Goal: Task Accomplishment & Management: Use online tool/utility

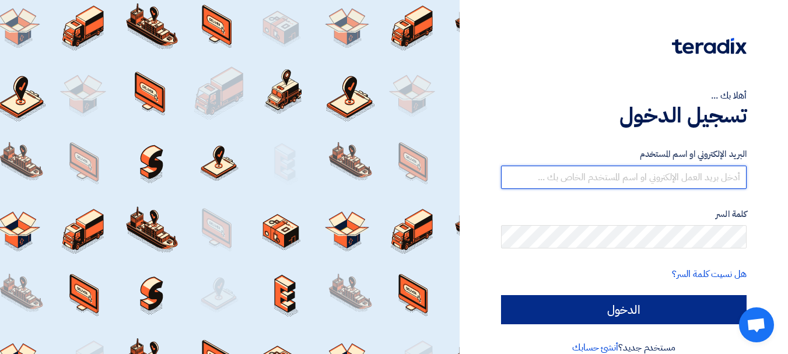
type input "[EMAIL_ADDRESS][DOMAIN_NAME]"
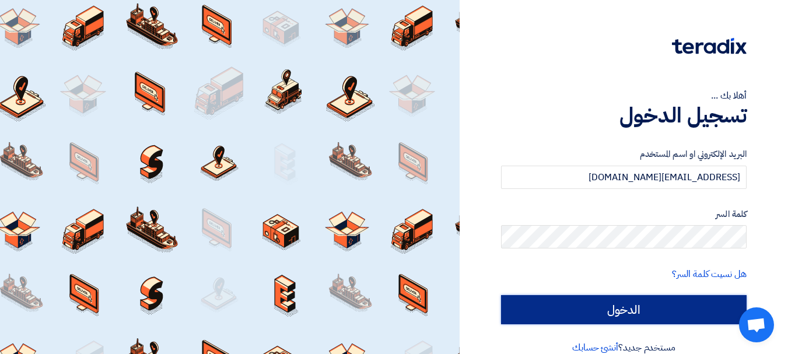
click at [656, 300] on input "الدخول" at bounding box center [624, 309] width 246 height 29
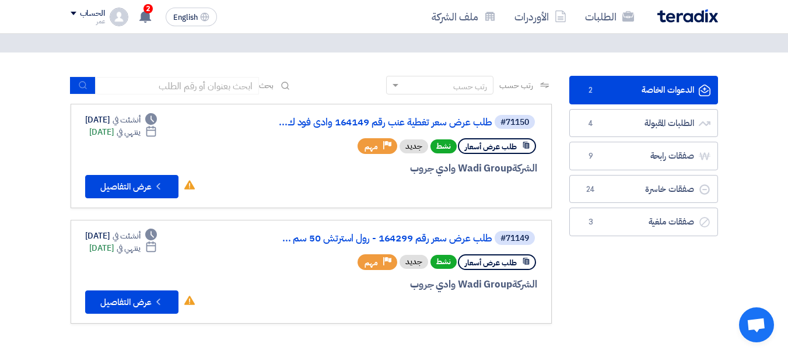
scroll to position [58, 0]
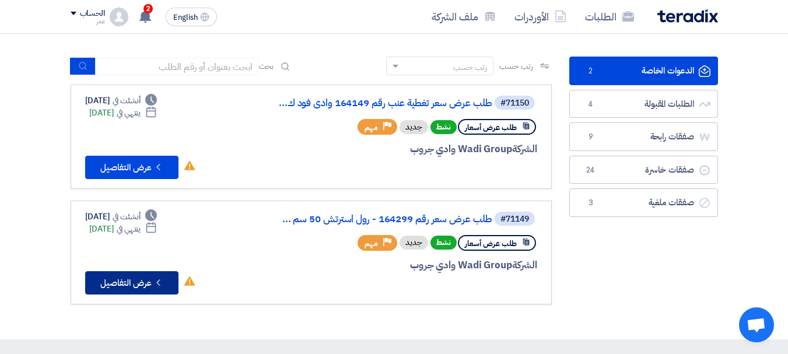
click at [163, 280] on icon "Check details" at bounding box center [158, 282] width 11 height 11
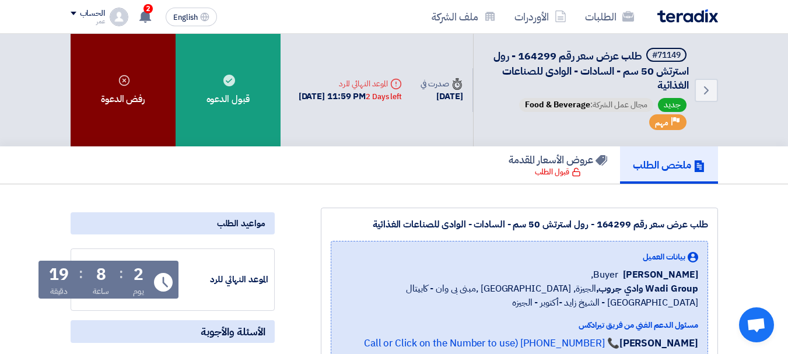
click at [140, 110] on div "رفض الدعوة" at bounding box center [123, 90] width 105 height 113
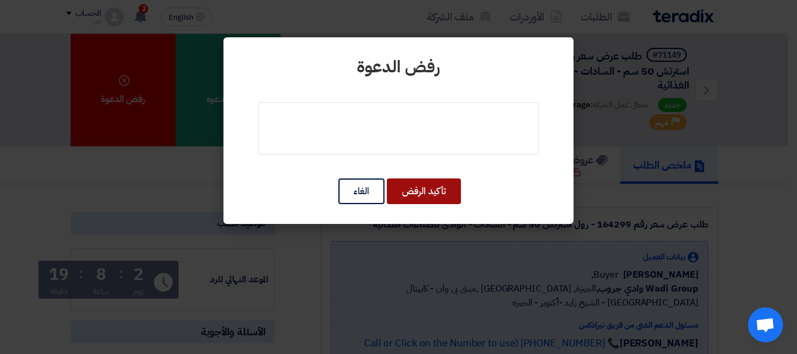
click at [428, 191] on button "تأكيد الرفض" at bounding box center [424, 191] width 74 height 26
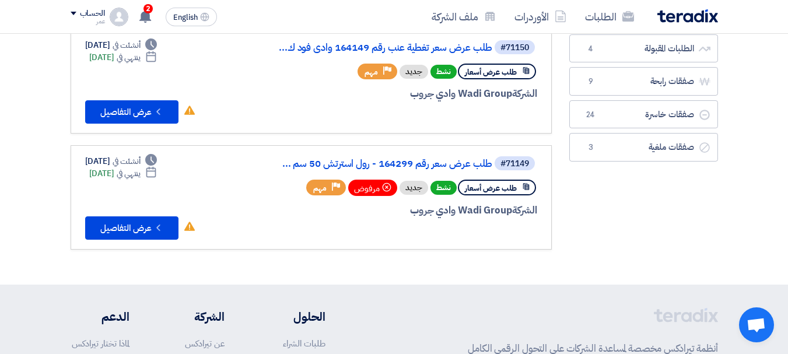
scroll to position [117, 0]
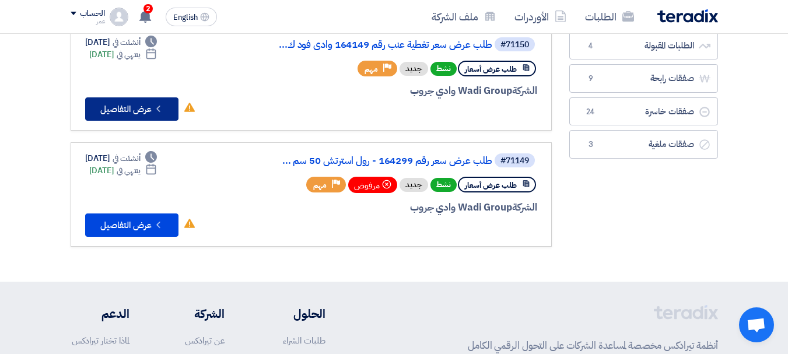
click at [132, 101] on button "Check details عرض التفاصيل" at bounding box center [131, 108] width 93 height 23
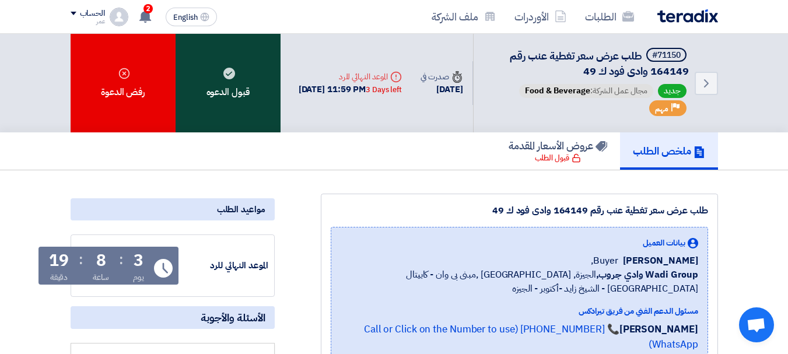
click at [226, 92] on div "قبول الدعوه" at bounding box center [228, 83] width 105 height 99
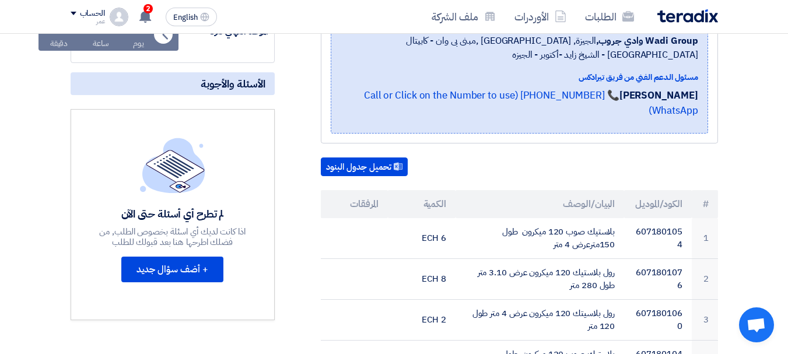
scroll to position [233, 0]
click at [363, 164] on button "تحميل جدول البنود" at bounding box center [364, 167] width 87 height 19
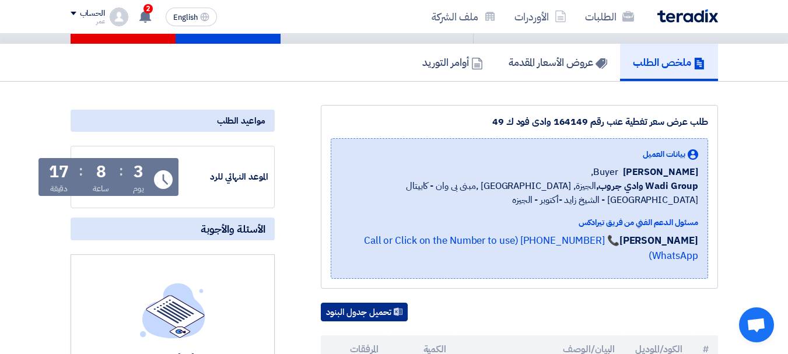
scroll to position [58, 0]
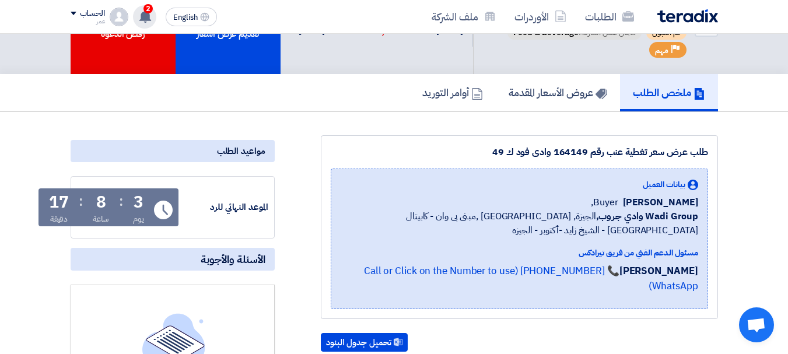
click at [154, 17] on div "2 تم نشر طلب عروض أسعار جديد - شاهد التفاصيل 2 hours ago تم نشر طلب عروض أسعار …" at bounding box center [144, 16] width 23 height 23
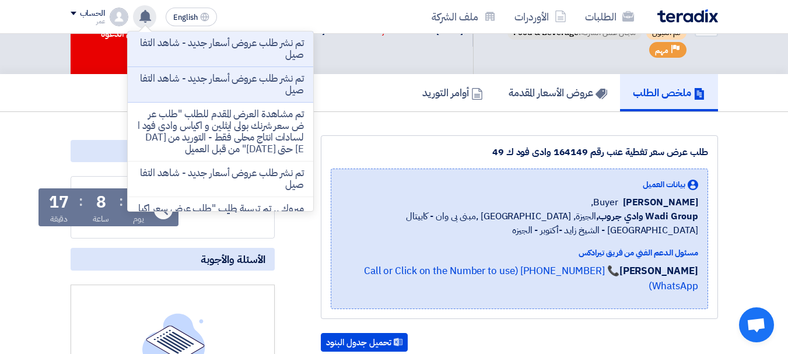
click at [145, 17] on use at bounding box center [145, 16] width 12 height 13
